Goal: Task Accomplishment & Management: Manage account settings

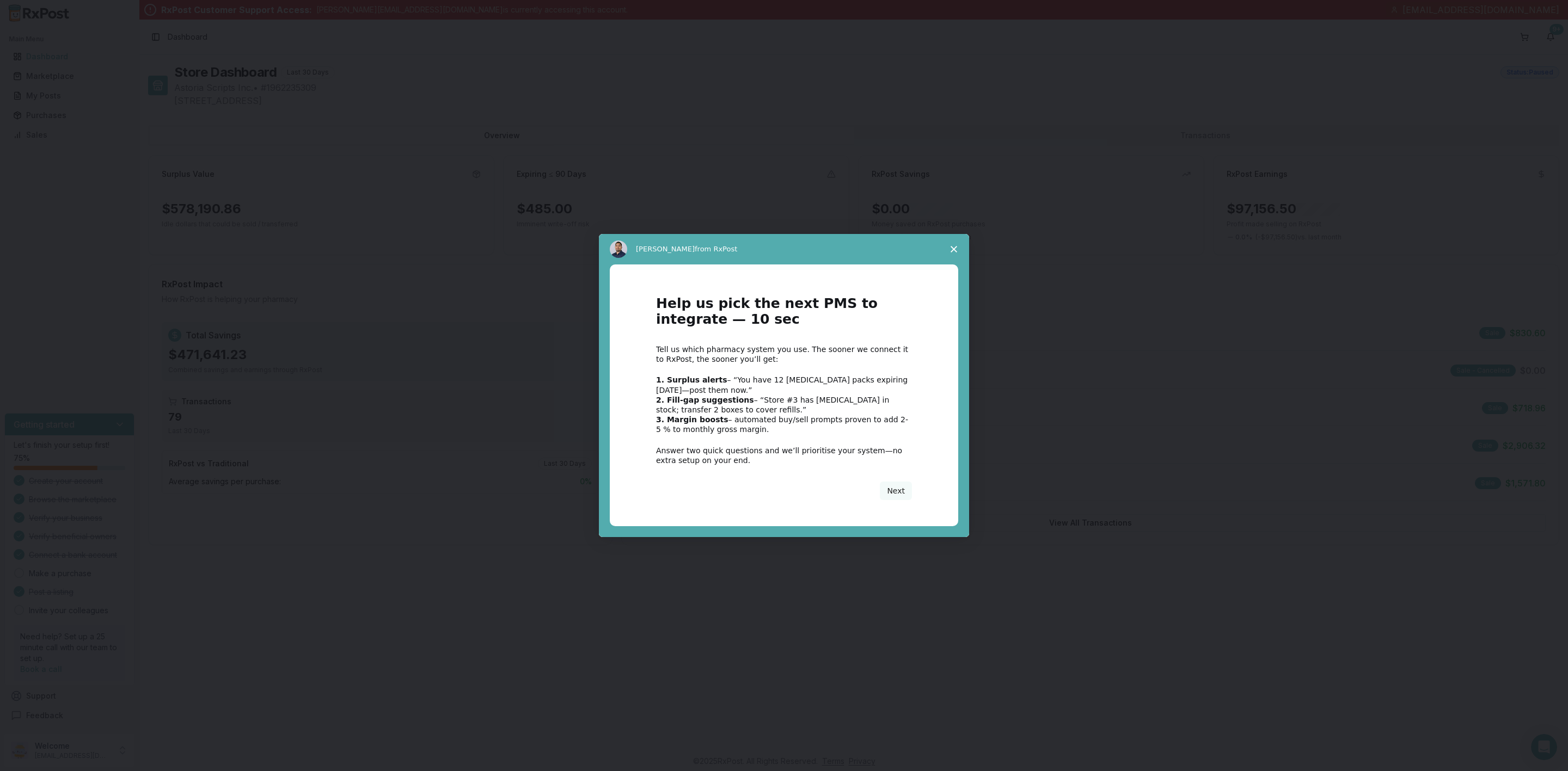
click at [951, 248] on icon "Close survey" at bounding box center [954, 249] width 6 height 6
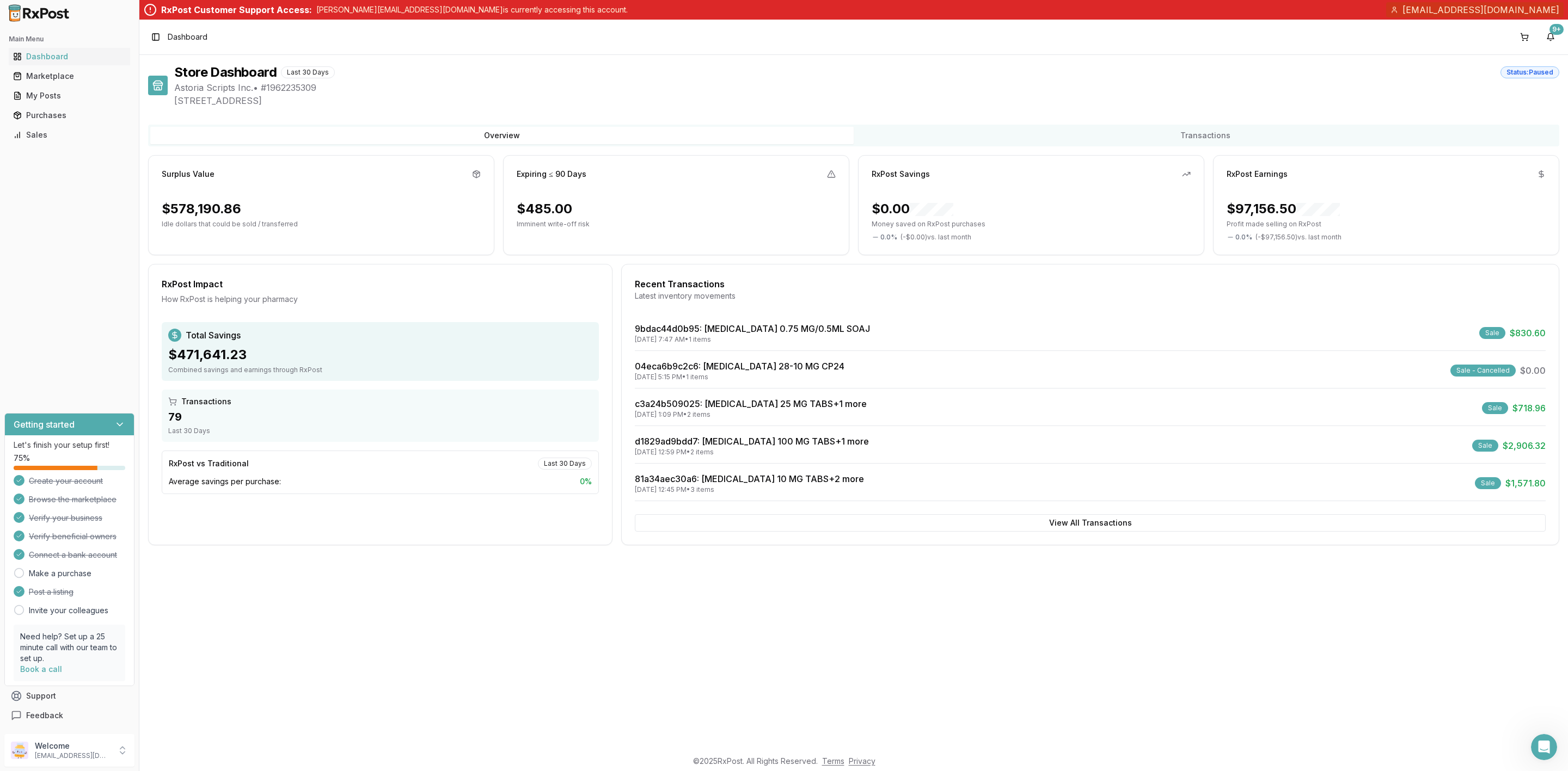
click at [1550, 72] on div "Status: Paused" at bounding box center [1530, 72] width 59 height 12
drag, startPoint x: 80, startPoint y: 750, endPoint x: 101, endPoint y: 737, distance: 24.7
click at [82, 750] on p "Welcome" at bounding box center [72, 746] width 76 height 11
click at [211, 670] on span "Store Settings" at bounding box center [198, 665] width 104 height 11
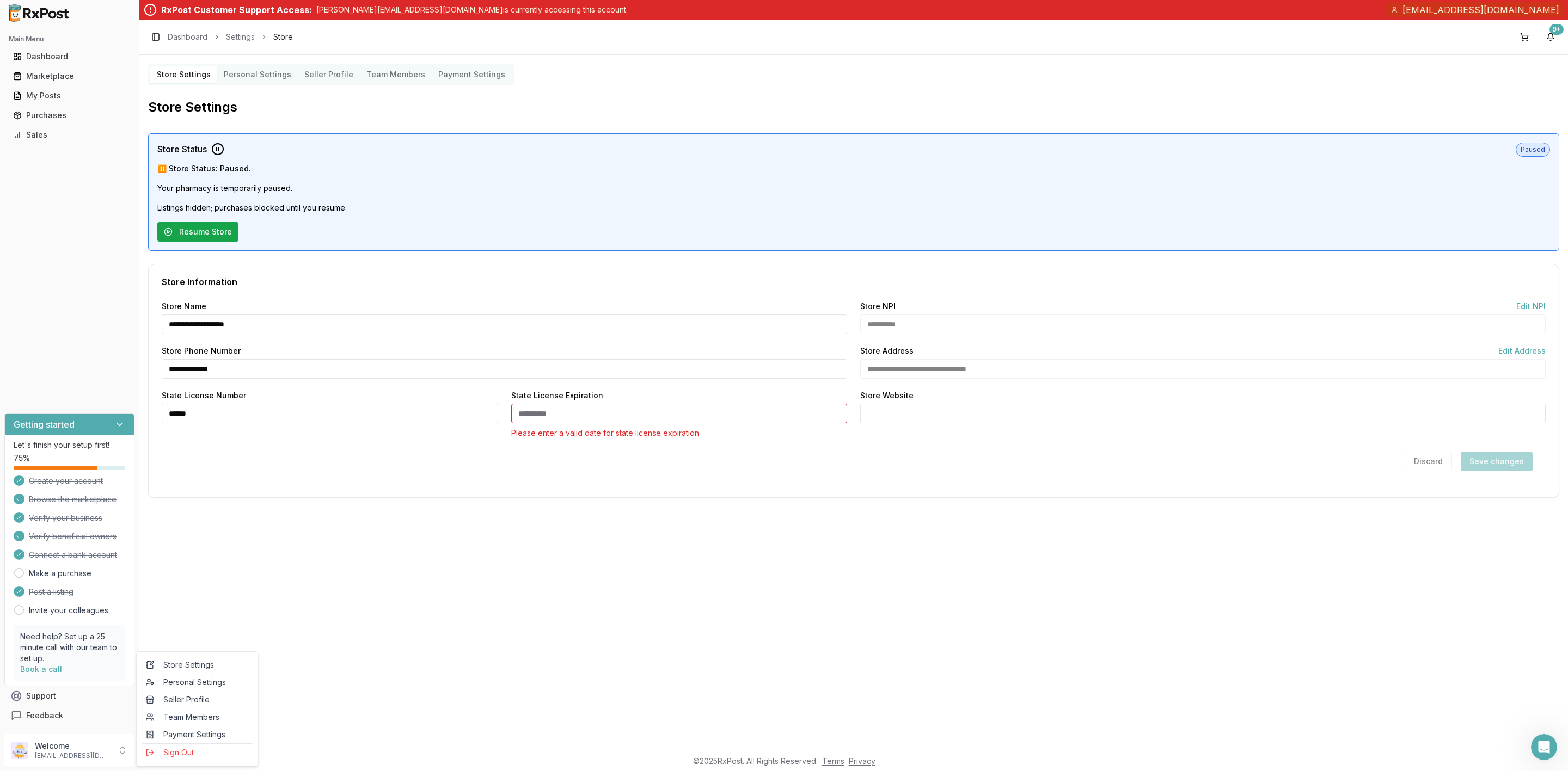
click at [209, 232] on button "Resume Store" at bounding box center [198, 232] width 81 height 20
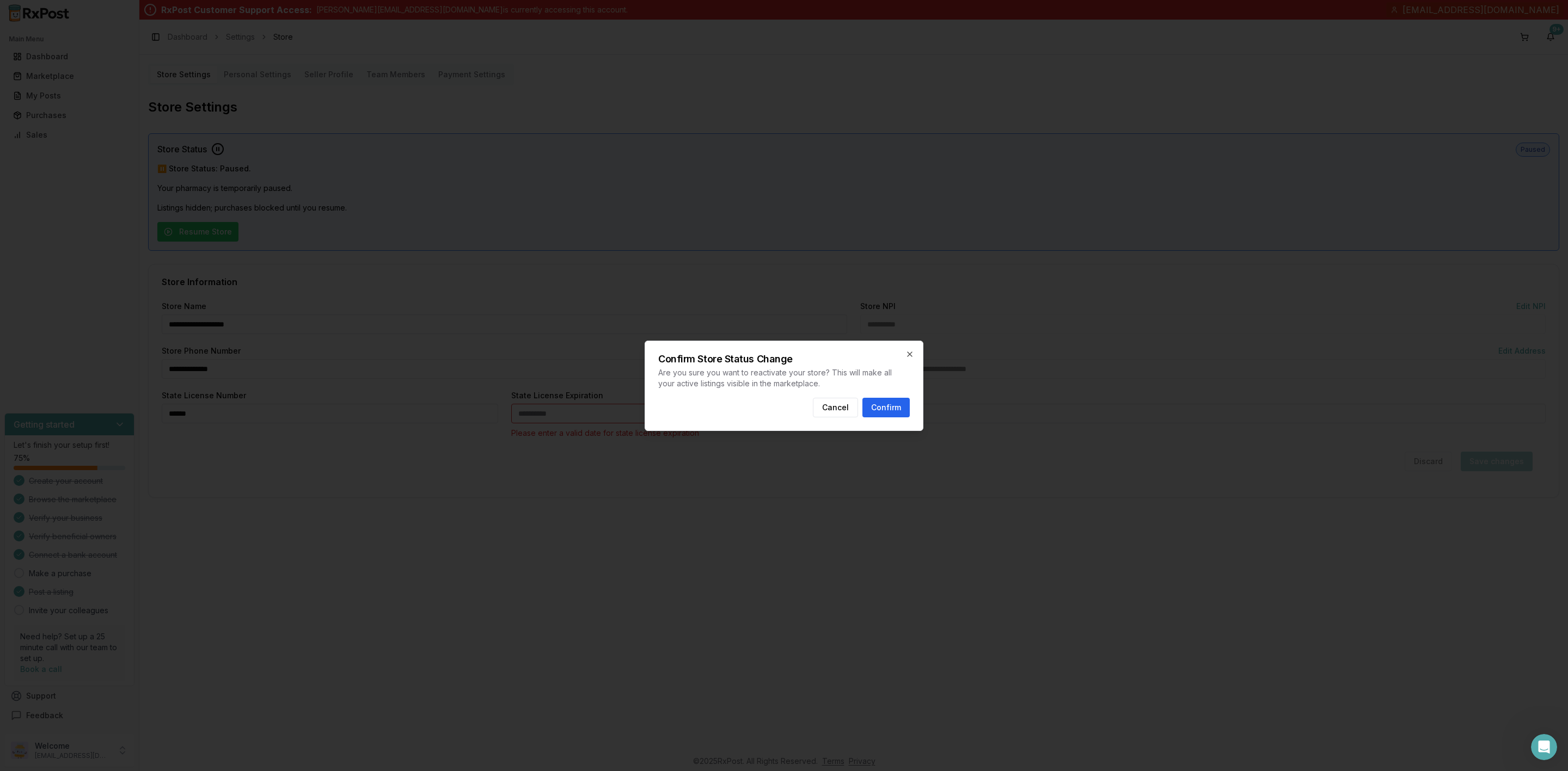
click at [890, 407] on button "Confirm" at bounding box center [886, 407] width 47 height 20
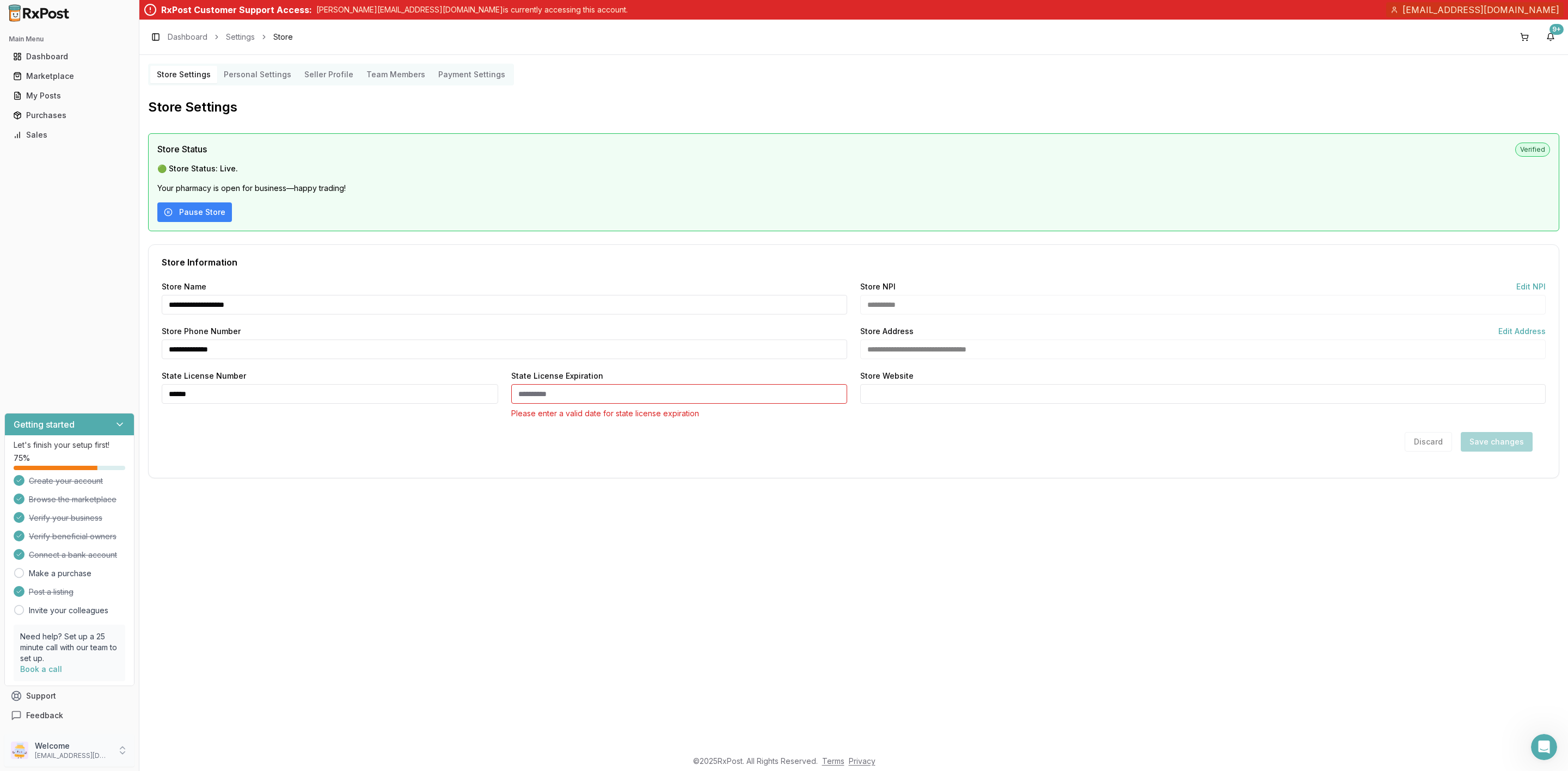
click at [72, 753] on p "expressrxplus1@gmail.com" at bounding box center [72, 756] width 76 height 9
click at [196, 759] on button "Sign Out" at bounding box center [197, 752] width 112 height 18
